Goal: Task Accomplishment & Management: Complete application form

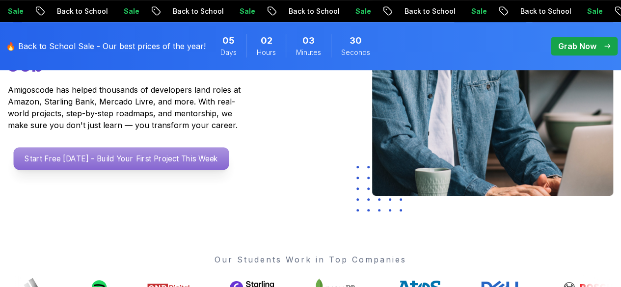
scroll to position [224, 0]
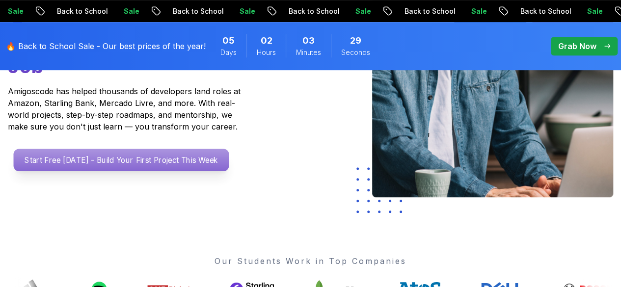
click at [177, 171] on p "Start Free Today - Build Your First Project This Week" at bounding box center [122, 160] width 216 height 23
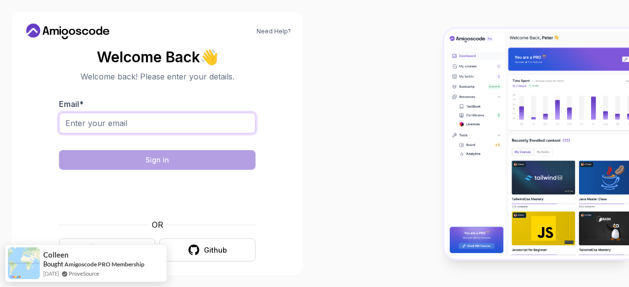
click at [159, 124] on input "Email *" at bounding box center [157, 123] width 196 height 21
type input "knadiya026@gmail.com"
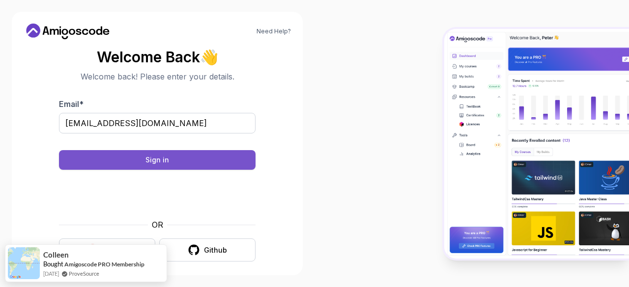
click at [169, 161] on button "Sign in" at bounding box center [157, 160] width 196 height 20
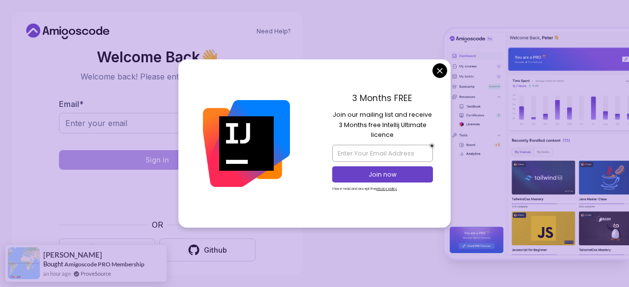
click at [441, 75] on body "Need Help? Welcome Back 👋 Welcome back! Please enter your details. Email * Sign…" at bounding box center [314, 143] width 629 height 287
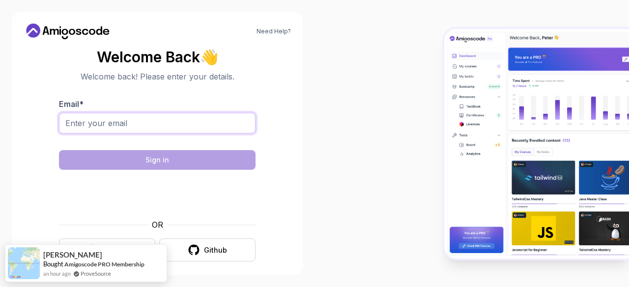
click at [160, 128] on input "Email *" at bounding box center [157, 123] width 196 height 21
type input "knadiya026@gmail.com"
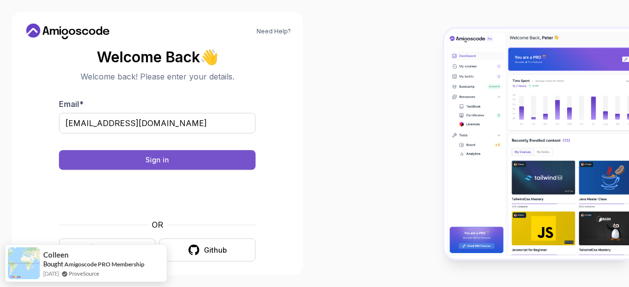
click at [158, 164] on div "Sign in" at bounding box center [157, 160] width 24 height 10
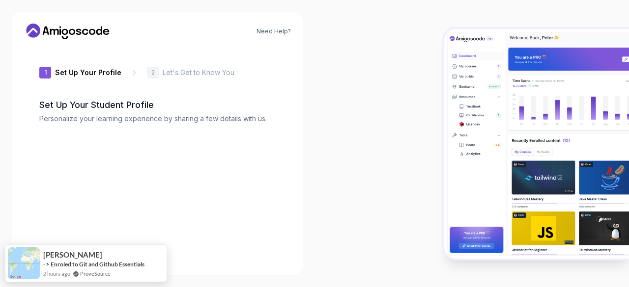
type input "charmingstag01c22"
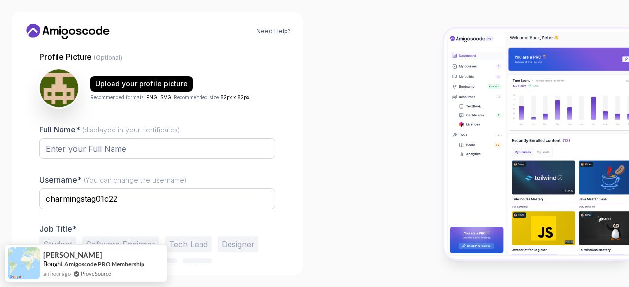
scroll to position [121, 0]
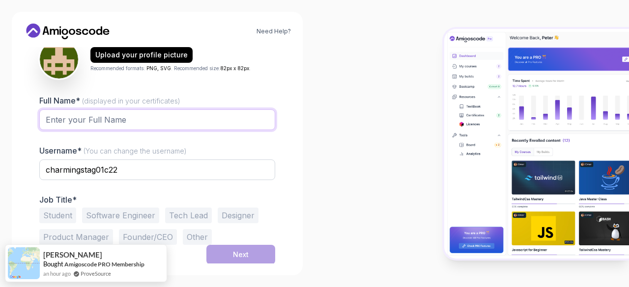
click at [127, 117] on input "Full Name* (displayed in your certificates)" at bounding box center [157, 120] width 236 height 21
type input "Nadiya Khan"
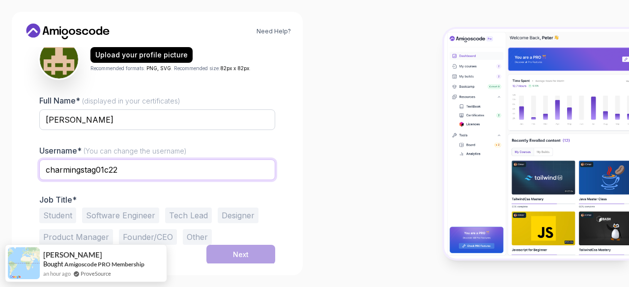
drag, startPoint x: 129, startPoint y: 170, endPoint x: 17, endPoint y: 165, distance: 111.6
click at [17, 165] on div "Need Help? 1 Set Up Your Profile 1 Set Up Your Profile 2 Let's Get to Know You …" at bounding box center [157, 144] width 291 height 264
type input "Nk"
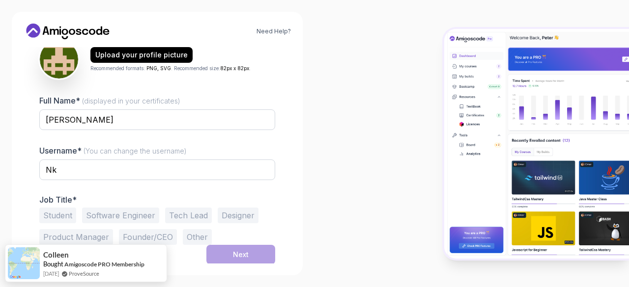
click at [67, 212] on button "Student" at bounding box center [57, 216] width 37 height 16
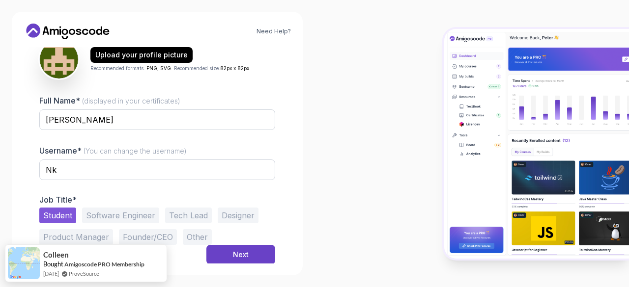
click at [121, 213] on button "Software Engineer" at bounding box center [120, 216] width 77 height 16
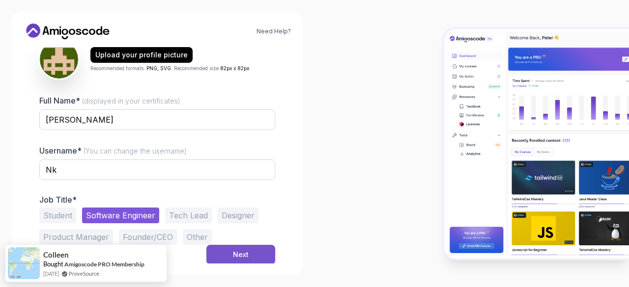
click at [251, 255] on button "Next" at bounding box center [240, 255] width 69 height 20
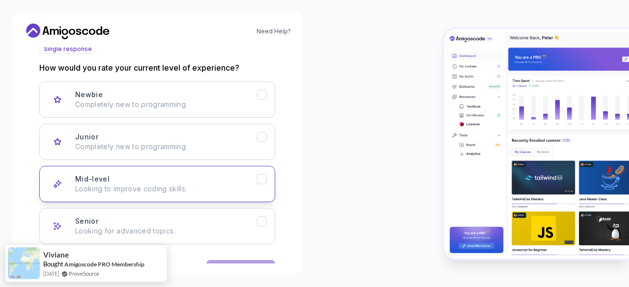
click at [263, 179] on icon "Mid-level" at bounding box center [261, 179] width 5 height 4
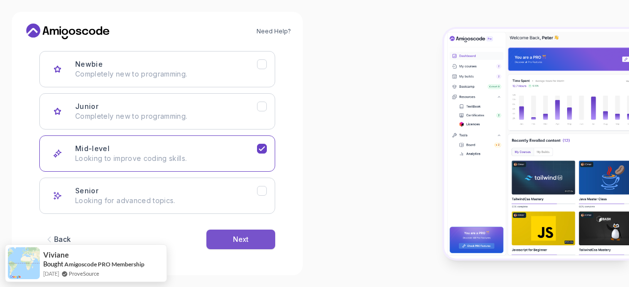
click at [253, 234] on button "Next" at bounding box center [240, 240] width 69 height 20
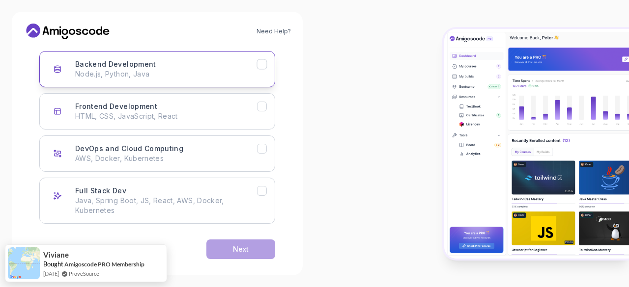
click at [259, 60] on icon "Backend Development" at bounding box center [261, 64] width 9 height 9
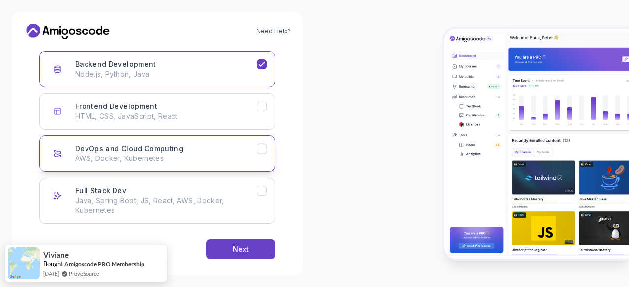
click at [261, 144] on icon "DevOps and Cloud Computing" at bounding box center [261, 148] width 9 height 9
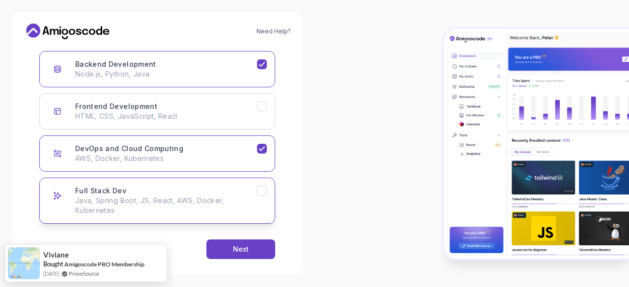
click at [261, 190] on icon "Full Stack Dev" at bounding box center [261, 191] width 9 height 9
click at [257, 189] on icon "Full Stack Dev" at bounding box center [261, 191] width 9 height 9
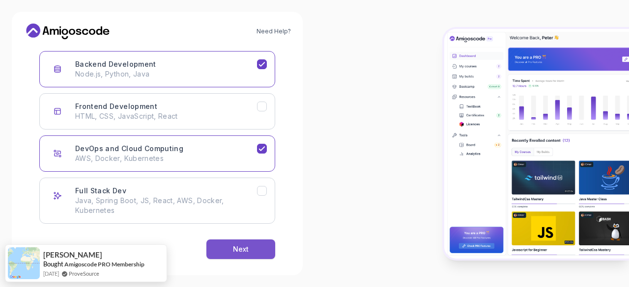
click at [253, 248] on button "Next" at bounding box center [240, 250] width 69 height 20
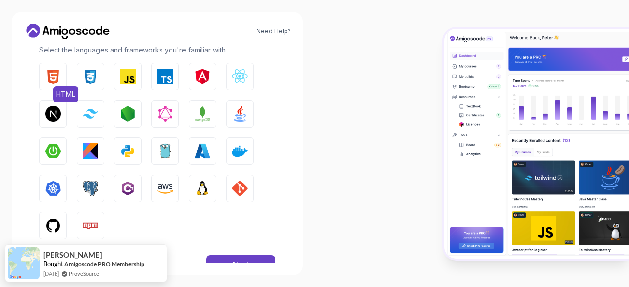
click at [57, 79] on img "button" at bounding box center [53, 77] width 16 height 16
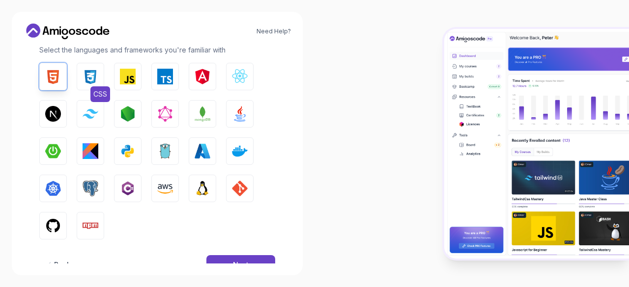
click at [89, 80] on img "button" at bounding box center [91, 77] width 16 height 16
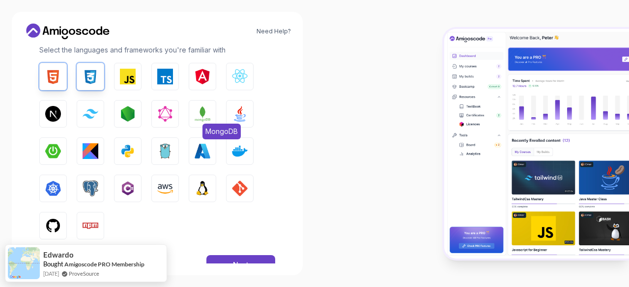
click at [198, 107] on img "button" at bounding box center [202, 114] width 16 height 16
click at [247, 119] on img "button" at bounding box center [240, 114] width 16 height 16
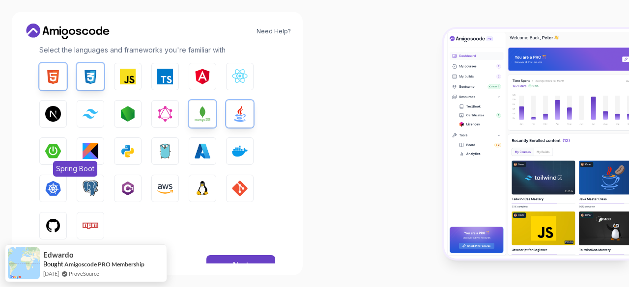
click at [52, 150] on img "button" at bounding box center [53, 151] width 16 height 16
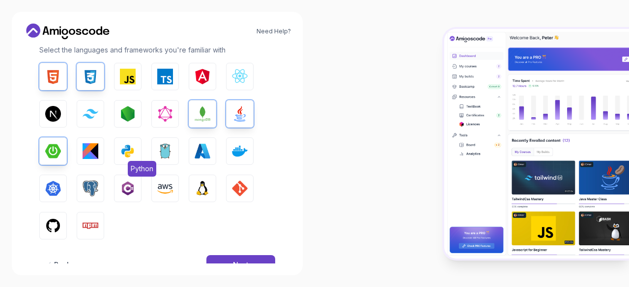
click at [133, 151] on img "button" at bounding box center [128, 151] width 16 height 16
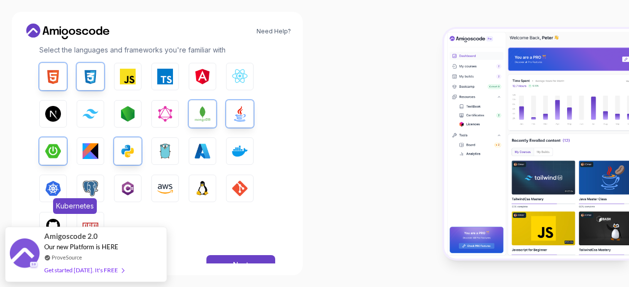
click at [46, 193] on img "button" at bounding box center [53, 189] width 16 height 16
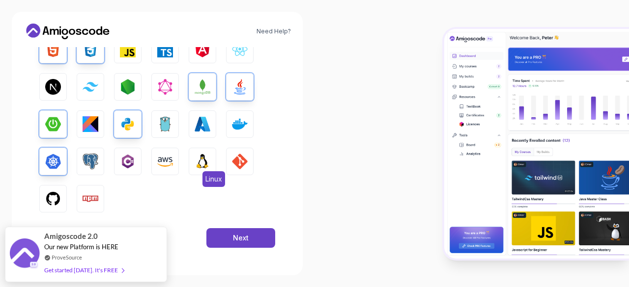
click at [207, 168] on img "button" at bounding box center [202, 162] width 16 height 16
click at [237, 168] on img "button" at bounding box center [240, 162] width 16 height 16
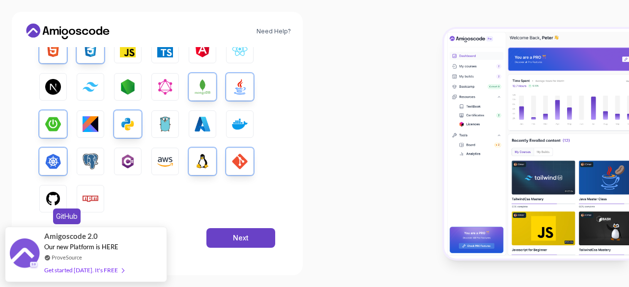
click at [55, 200] on img "button" at bounding box center [53, 199] width 16 height 16
click at [264, 238] on button "Next" at bounding box center [240, 238] width 69 height 20
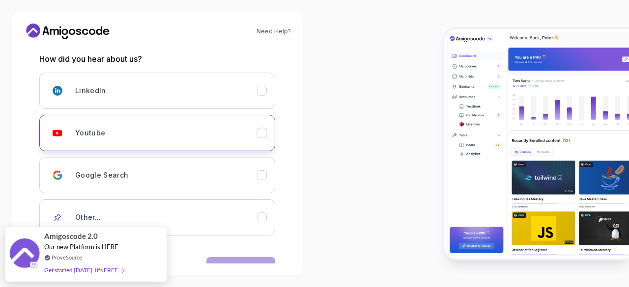
scroll to position [158, 0]
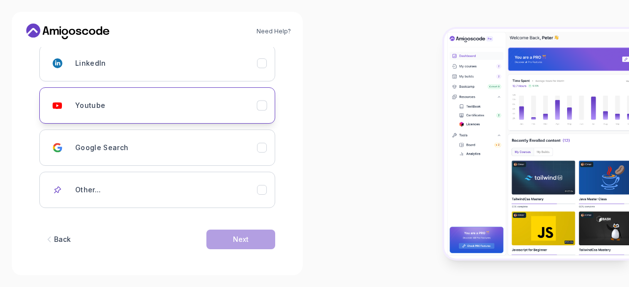
click at [265, 102] on icon "Youtube" at bounding box center [261, 105] width 9 height 9
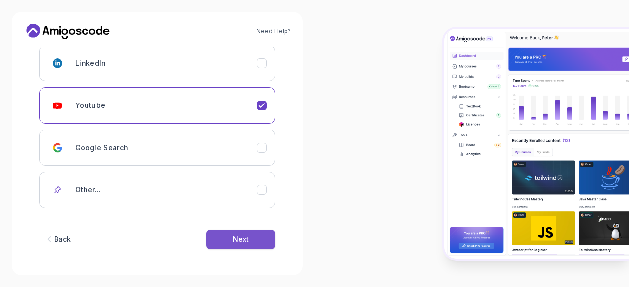
click at [240, 243] on div "Next" at bounding box center [241, 240] width 16 height 10
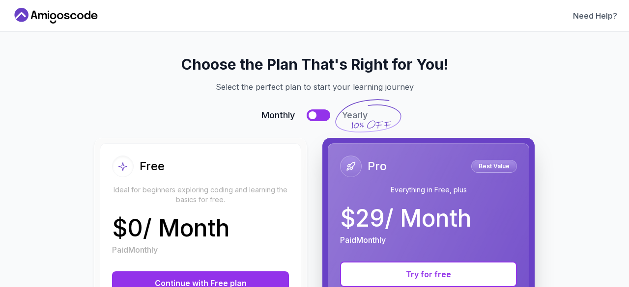
scroll to position [85, 0]
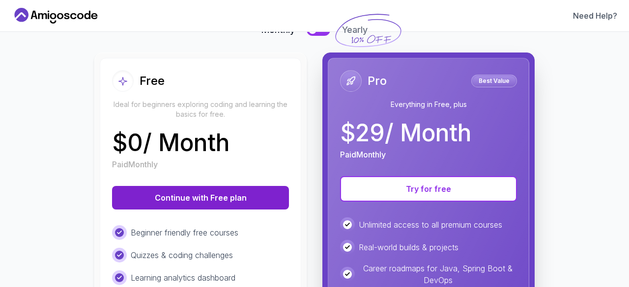
click at [247, 194] on button "Continue with Free plan" at bounding box center [200, 198] width 177 height 24
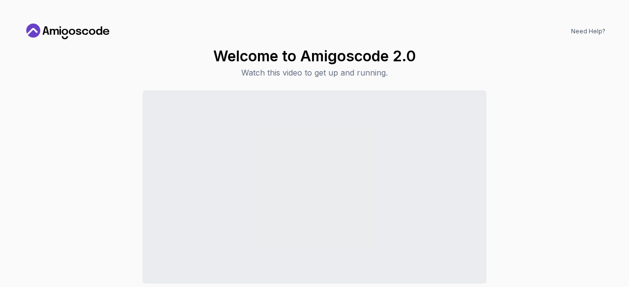
click at [533, 161] on div "Continue to Dashboard" at bounding box center [315, 206] width 582 height 233
click at [317, 75] on p "Watch this video to get up and running." at bounding box center [314, 73] width 202 height 12
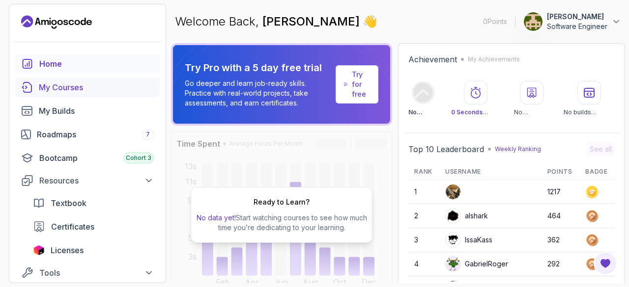
click at [63, 83] on div "My Courses" at bounding box center [96, 88] width 115 height 12
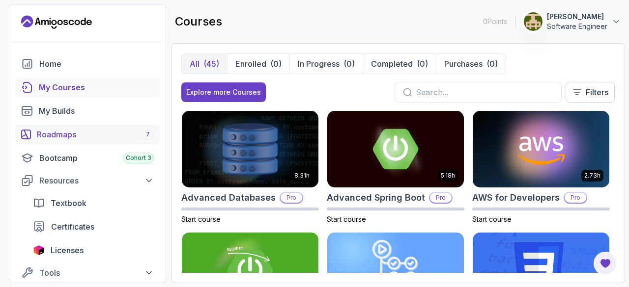
click at [89, 136] on div "Roadmaps 7" at bounding box center [95, 135] width 117 height 12
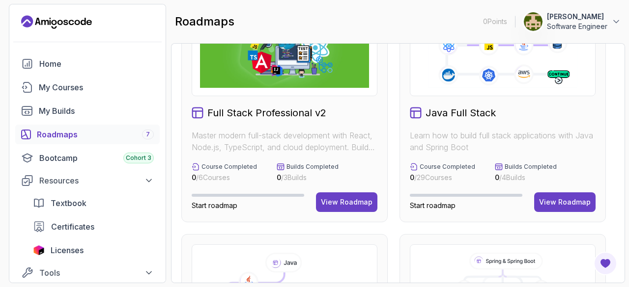
scroll to position [3, 0]
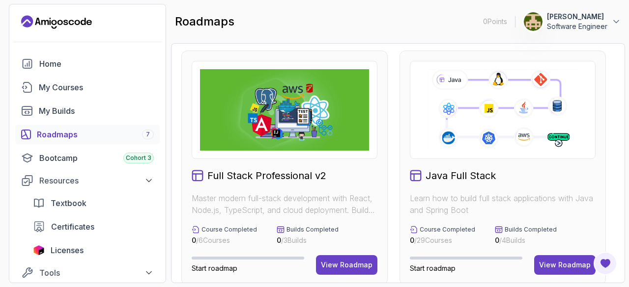
click at [471, 137] on icon at bounding box center [502, 110] width 152 height 84
click at [545, 265] on div "View Roadmap" at bounding box center [565, 265] width 52 height 10
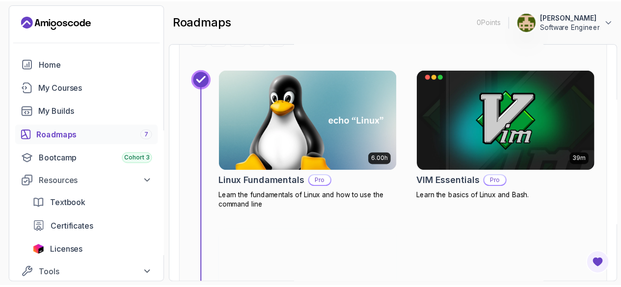
scroll to position [450, 0]
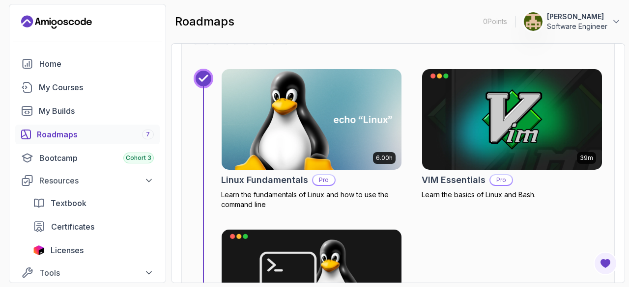
click at [307, 139] on img at bounding box center [311, 120] width 189 height 106
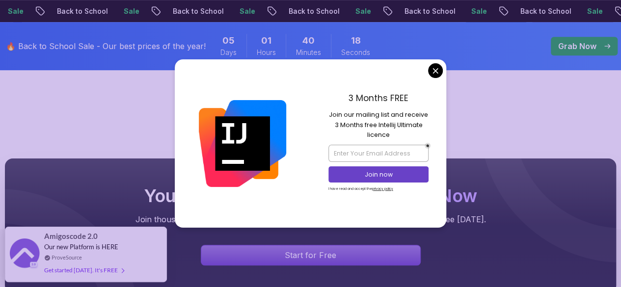
scroll to position [254, 0]
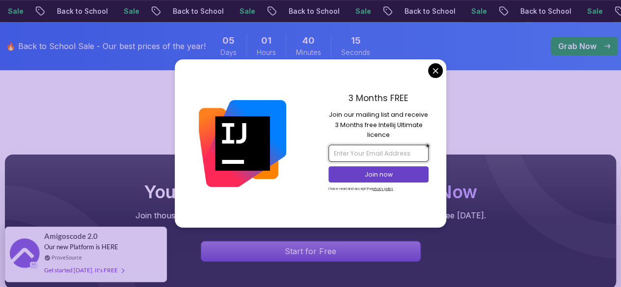
click at [399, 154] on input "email" at bounding box center [379, 153] width 100 height 17
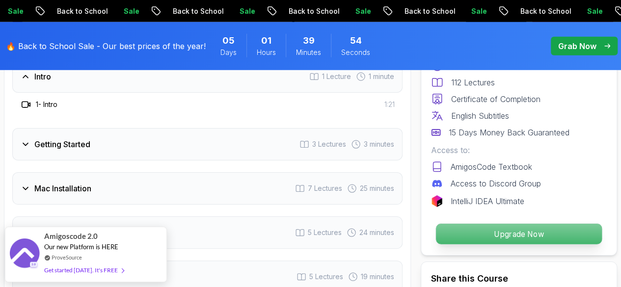
scroll to position [1585, 0]
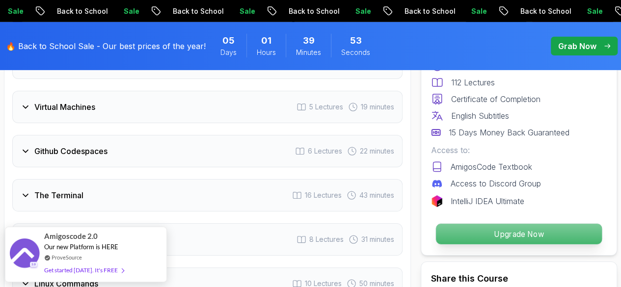
click at [532, 238] on p "Upgrade Now" at bounding box center [519, 234] width 166 height 21
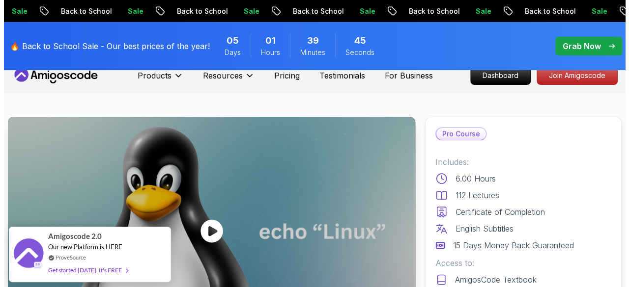
scroll to position [0, 0]
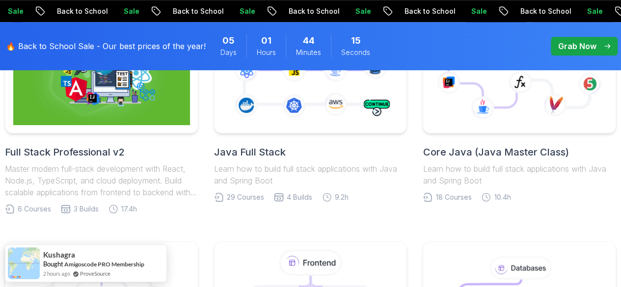
scroll to position [305, 0]
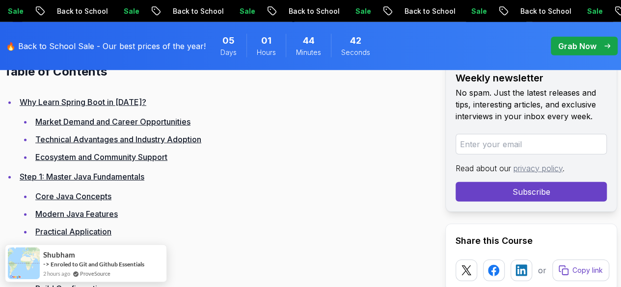
scroll to position [1450, 0]
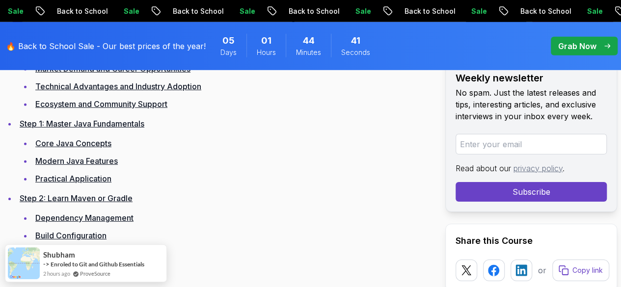
click at [102, 148] on link "Core Java Concepts" at bounding box center [73, 144] width 76 height 10
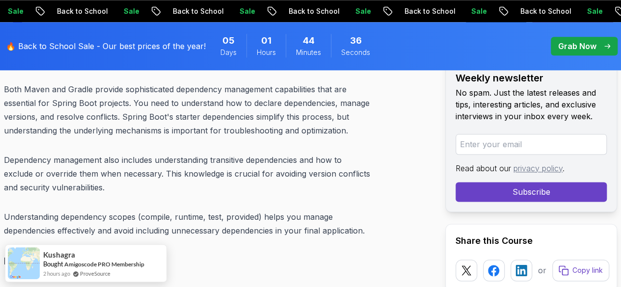
scroll to position [4292, 0]
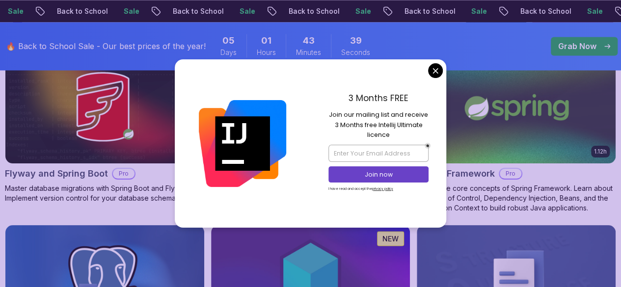
scroll to position [2702, 0]
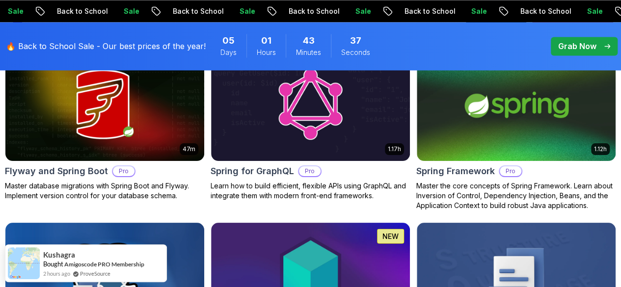
click at [436, 72] on body "Sale Back to School Sale Back to School Sale Back to School Sale Back to School…" at bounding box center [310, 24] width 621 height 5453
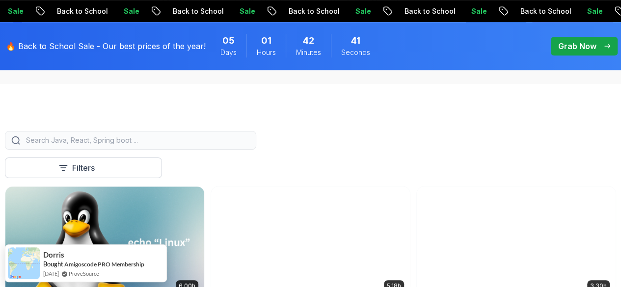
scroll to position [226, 0]
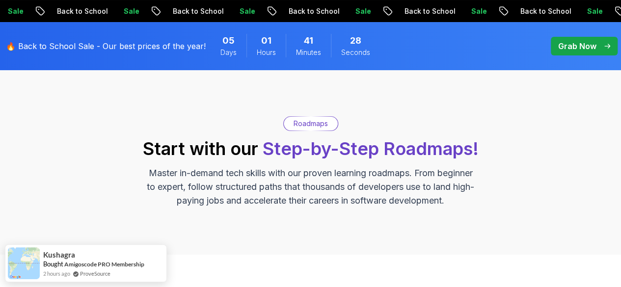
scroll to position [67, 0]
